Goal: Information Seeking & Learning: Learn about a topic

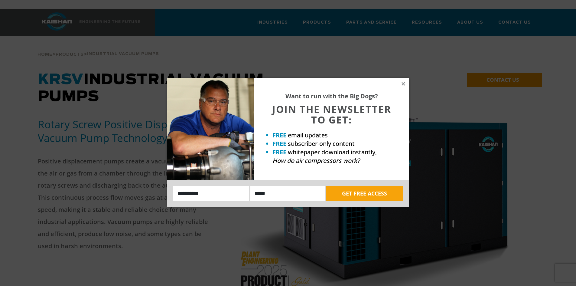
click at [496, 109] on div "Want to run with the Big Dogs? JOIN THE NEWSLETTER TO GET: FREE email updates F…" at bounding box center [288, 143] width 576 height 286
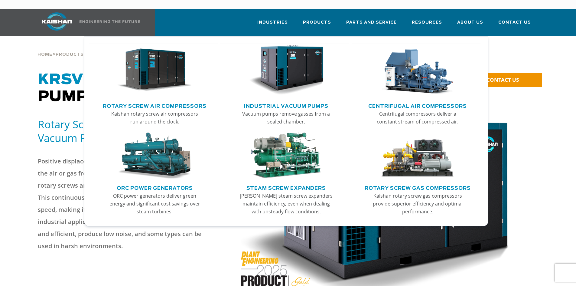
click at [166, 57] on img "Main menu" at bounding box center [154, 70] width 74 height 50
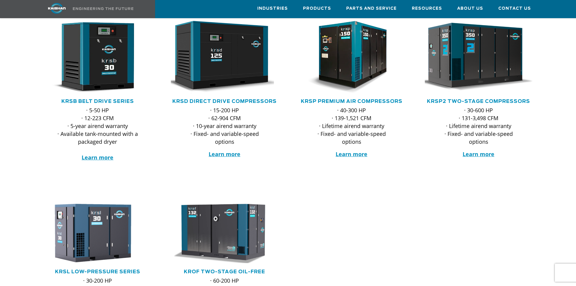
scroll to position [121, 0]
click at [482, 68] on img at bounding box center [474, 57] width 119 height 80
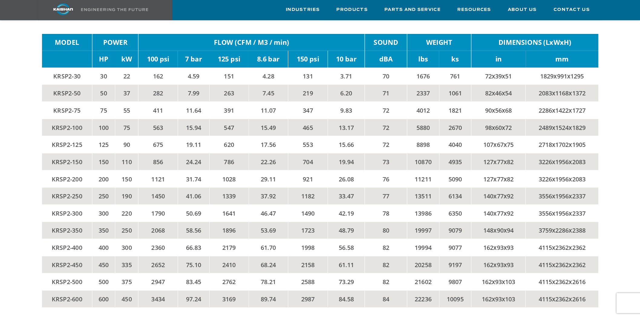
scroll to position [1301, 0]
